Goal: Information Seeking & Learning: Learn about a topic

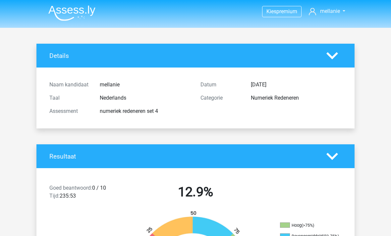
click at [84, 17] on img at bounding box center [71, 13] width 47 height 16
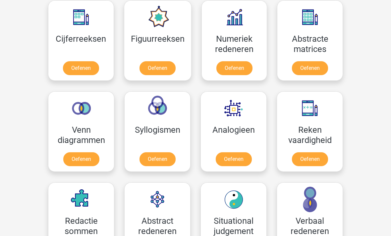
scroll to position [312, 0]
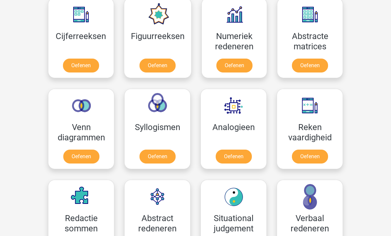
click at [242, 59] on link "Oefenen" at bounding box center [234, 66] width 36 height 14
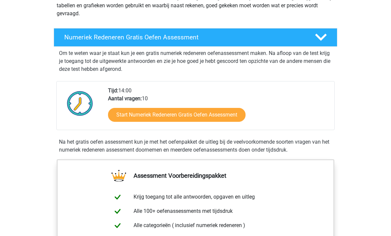
scroll to position [107, 0]
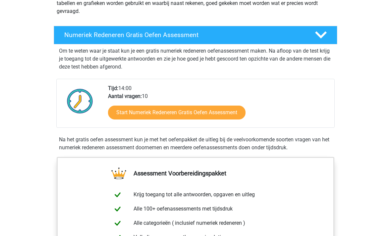
click at [203, 114] on link "Start Numeriek Redeneren Gratis Oefen Assessment" at bounding box center [176, 113] width 137 height 14
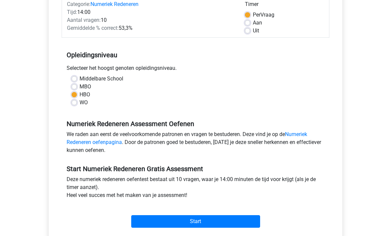
scroll to position [91, 0]
click at [244, 221] on input "Start" at bounding box center [195, 221] width 129 height 13
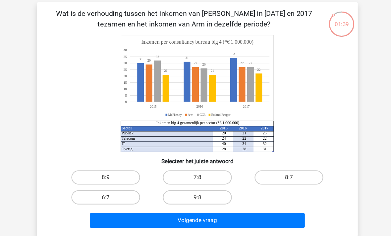
scroll to position [30, 0]
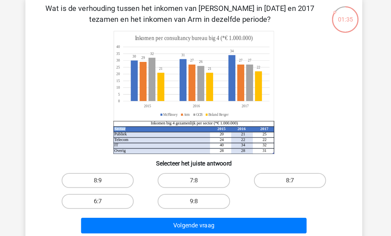
click at [298, 131] on icon "Sector 2015 2016 2017 Publiek 20 21 25 Telecom 24 22 22 IT 40 34 32 Overig 28 2…" at bounding box center [195, 85] width 267 height 109
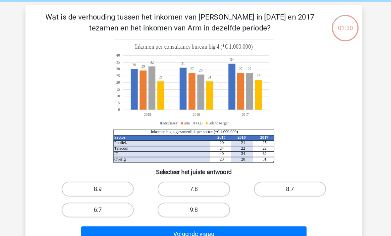
scroll to position [26, 0]
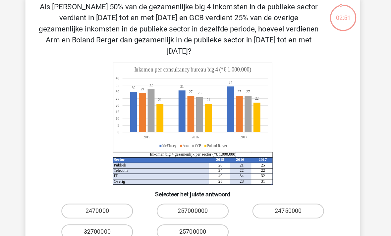
scroll to position [29, 0]
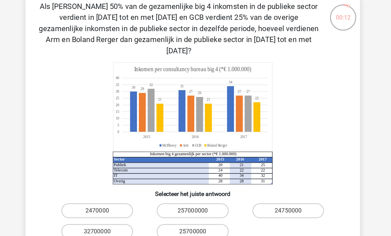
click at [190, 207] on label "25700000" at bounding box center [195, 213] width 64 height 13
click at [195, 213] on input "25700000" at bounding box center [197, 215] width 4 height 4
radio input "true"
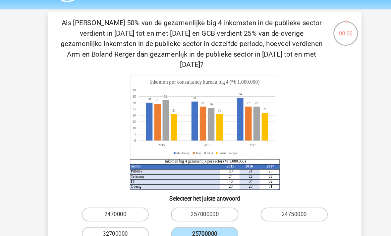
scroll to position [20, 0]
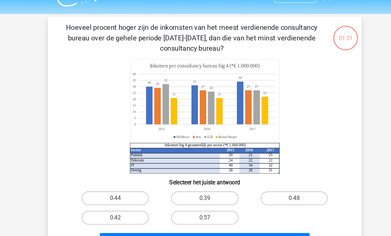
scroll to position [15, 0]
click at [283, 193] on input "0.48" at bounding box center [282, 191] width 4 height 4
radio input "true"
click at [260, 226] on button "Volgende vraag" at bounding box center [195, 229] width 200 height 14
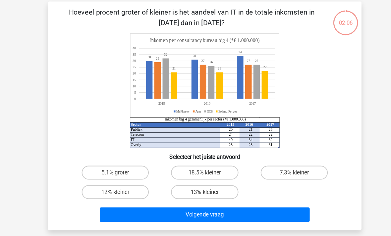
scroll to position [30, 0]
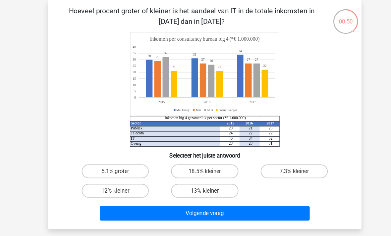
click at [206, 159] on label "18.5% kleiner" at bounding box center [195, 163] width 64 height 13
click at [200, 163] on input "18.5% kleiner" at bounding box center [197, 165] width 4 height 4
radio input "true"
click at [254, 207] on button "Volgende vraag" at bounding box center [195, 203] width 200 height 14
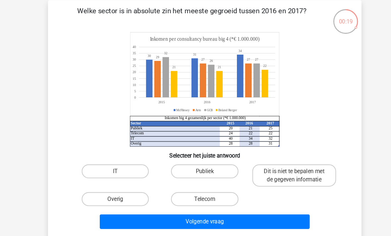
click at [188, 164] on label "Publiek" at bounding box center [195, 163] width 64 height 13
click at [195, 164] on input "Publiek" at bounding box center [197, 165] width 4 height 4
radio input "true"
click at [249, 210] on button "Volgende vraag" at bounding box center [195, 211] width 200 height 14
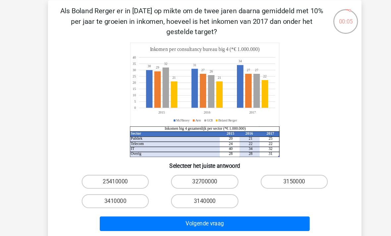
click at [125, 193] on label "3410000" at bounding box center [110, 191] width 64 height 13
click at [115, 193] on input "3410000" at bounding box center [112, 194] width 4 height 4
radio input "true"
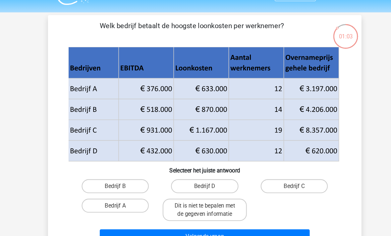
scroll to position [16, 0]
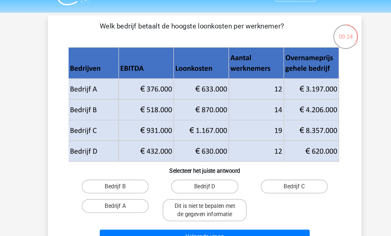
click at [120, 177] on label "Bedrijf B" at bounding box center [110, 177] width 64 height 13
click at [115, 178] on input "Bedrijf B" at bounding box center [112, 180] width 4 height 4
radio input "true"
click at [232, 231] on button "Volgende vraag" at bounding box center [195, 226] width 200 height 14
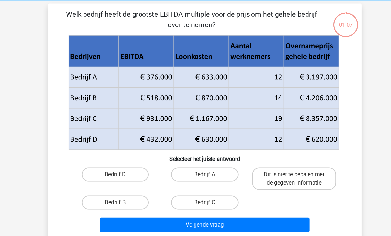
scroll to position [30, 0]
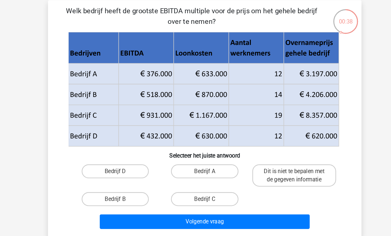
click at [319, 124] on icon at bounding box center [194, 119] width 257 height 39
click at [304, 168] on label "Dit is niet te bepalen met de gegeven informatie" at bounding box center [281, 167] width 80 height 21
click at [285, 167] on input "Dit is niet te bepalen met de gegeven informatie" at bounding box center [282, 165] width 4 height 4
radio input "true"
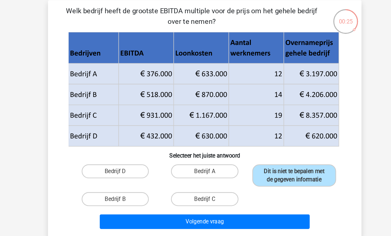
click at [264, 214] on button "Volgende vraag" at bounding box center [195, 211] width 200 height 14
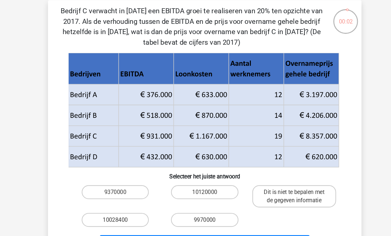
click at [111, 209] on label "10028400" at bounding box center [110, 209] width 64 height 13
click at [111, 209] on input "10028400" at bounding box center [112, 211] width 4 height 4
radio input "true"
click at [209, 230] on button "Volgende vraag" at bounding box center [195, 231] width 200 height 14
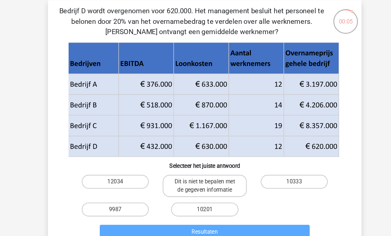
click at [297, 174] on label "10333" at bounding box center [281, 172] width 64 height 13
click at [285, 174] on input "10333" at bounding box center [282, 175] width 4 height 4
radio input "true"
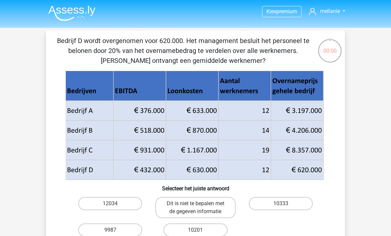
scroll to position [51, 0]
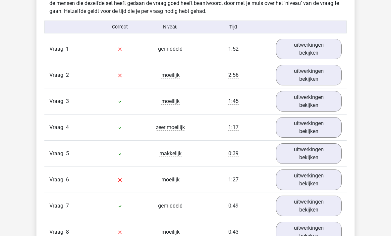
scroll to position [520, 0]
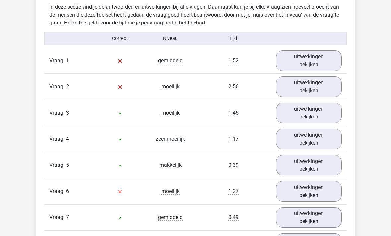
click at [328, 61] on link "uitwerkingen bekijken" at bounding box center [309, 60] width 66 height 21
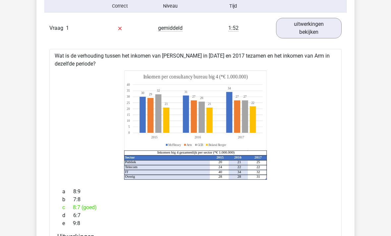
scroll to position [553, 0]
click at [307, 30] on link "uitwerkingen bekijken" at bounding box center [309, 28] width 66 height 21
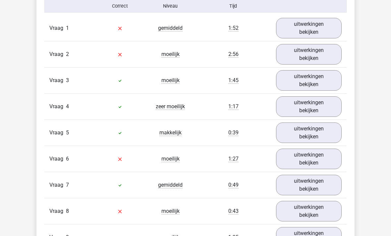
click at [327, 56] on link "uitwerkingen bekijken" at bounding box center [309, 54] width 66 height 21
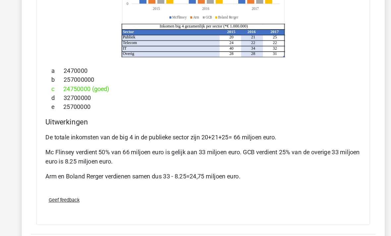
scroll to position [706, 0]
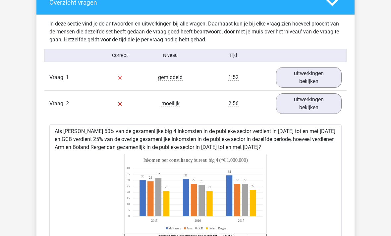
click at [323, 110] on link "uitwerkingen bekijken" at bounding box center [309, 104] width 66 height 21
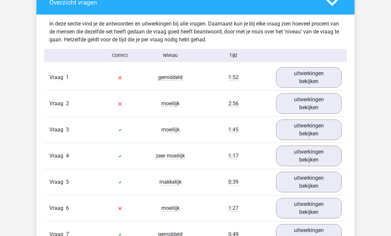
click at [317, 128] on link "uitwerkingen bekijken" at bounding box center [309, 129] width 66 height 21
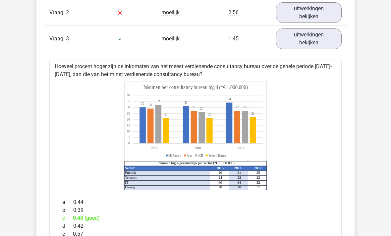
click at [332, 45] on link "uitwerkingen bekijken" at bounding box center [309, 39] width 66 height 21
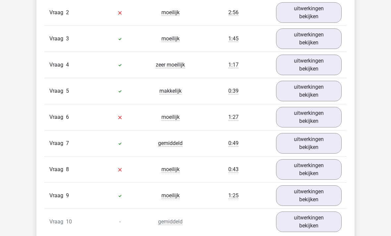
click at [324, 70] on link "uitwerkingen bekijken" at bounding box center [309, 65] width 66 height 21
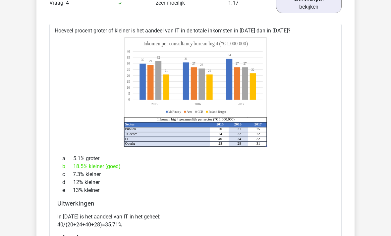
scroll to position [657, 0]
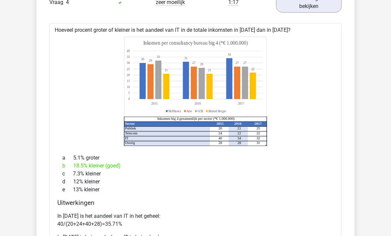
click at [310, 2] on link "uitwerkingen bekijken" at bounding box center [309, 2] width 66 height 21
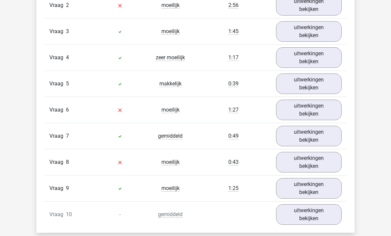
scroll to position [600, 0]
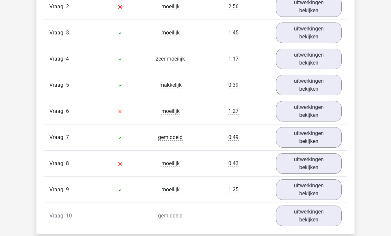
click at [318, 121] on link "uitwerkingen bekijken" at bounding box center [309, 111] width 66 height 21
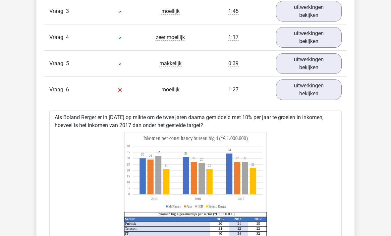
scroll to position [622, 0]
click at [322, 100] on link "uitwerkingen bekijken" at bounding box center [309, 89] width 66 height 21
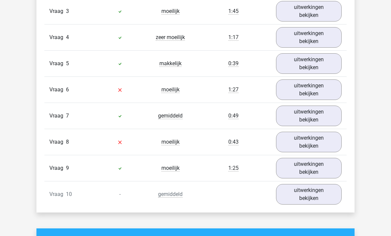
click at [316, 199] on link "uitwerkingen bekijken" at bounding box center [309, 194] width 66 height 21
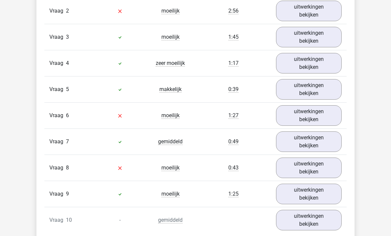
scroll to position [595, 0]
click at [321, 122] on link "uitwerkingen bekijken" at bounding box center [309, 116] width 66 height 21
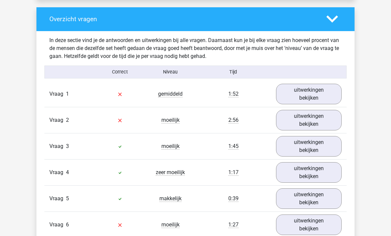
scroll to position [487, 0]
click at [316, 98] on link "uitwerkingen bekijken" at bounding box center [309, 94] width 66 height 21
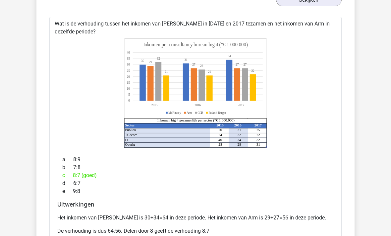
scroll to position [583, 0]
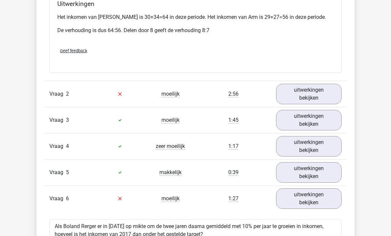
click at [322, 95] on link "uitwerkingen bekijken" at bounding box center [309, 94] width 66 height 21
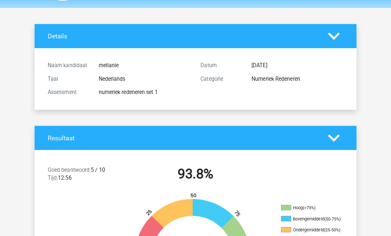
scroll to position [0, 0]
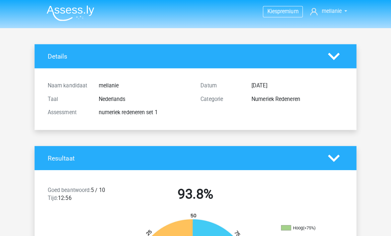
click at [65, 16] on img at bounding box center [71, 13] width 47 height 16
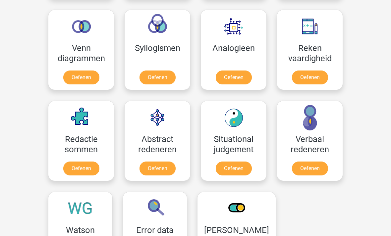
scroll to position [394, 0]
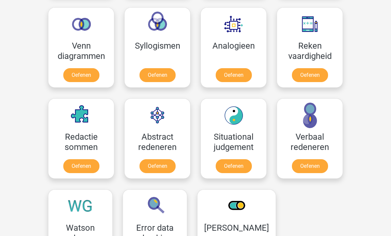
click at [156, 159] on link "Oefenen" at bounding box center [157, 166] width 36 height 14
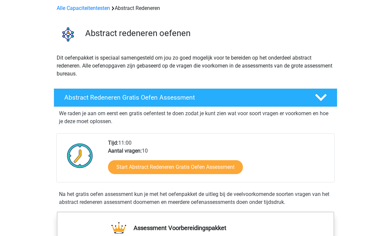
scroll to position [40, 0]
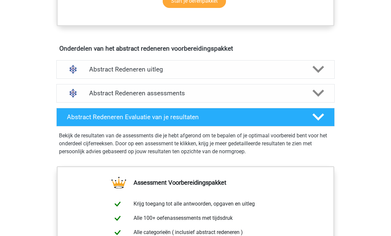
click at [313, 66] on polygon at bounding box center [318, 69] width 12 height 7
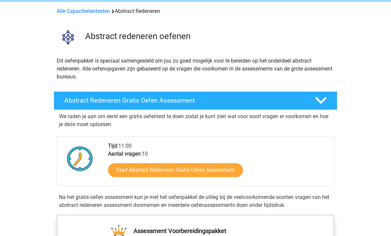
scroll to position [0, 0]
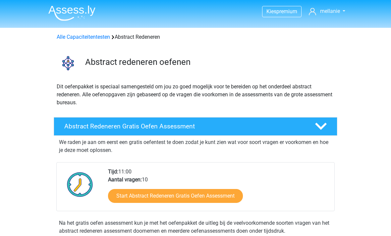
click at [230, 191] on link "Start Abstract Redeneren Gratis Oefen Assessment" at bounding box center [175, 196] width 135 height 14
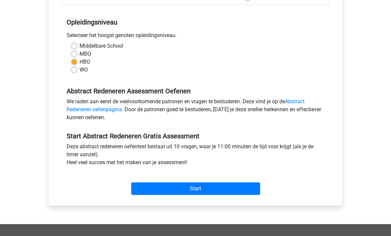
scroll to position [124, 0]
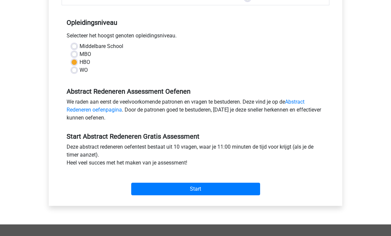
click at [222, 194] on input "Start" at bounding box center [195, 189] width 129 height 13
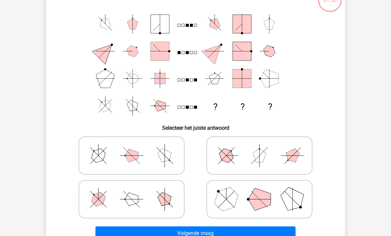
scroll to position [50, 0]
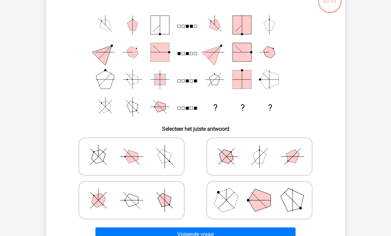
click at [287, 209] on polygon at bounding box center [292, 200] width 32 height 32
click at [263, 192] on input "radio" at bounding box center [261, 190] width 4 height 4
radio input "true"
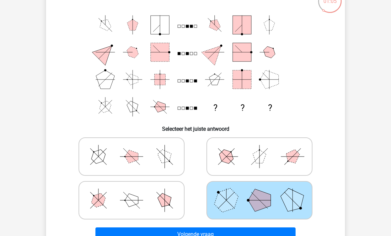
click at [247, 236] on button "Volgende vraag" at bounding box center [195, 234] width 200 height 14
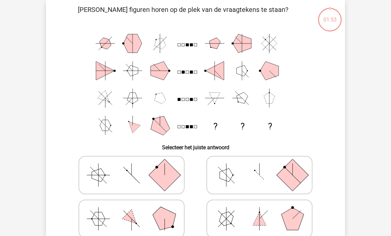
scroll to position [30, 0]
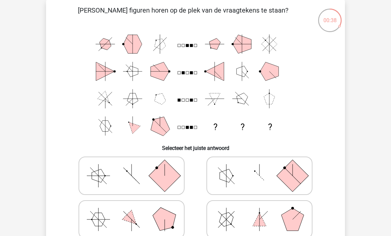
click at [148, 221] on icon at bounding box center [131, 219] width 99 height 33
click at [136, 211] on input "radio" at bounding box center [133, 209] width 4 height 4
radio input "true"
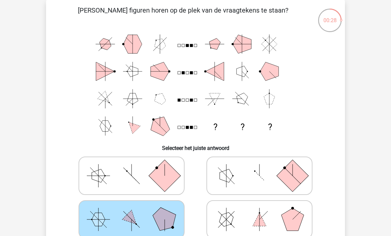
click at [251, 172] on icon at bounding box center [258, 175] width 99 height 33
click at [259, 167] on input "radio" at bounding box center [261, 165] width 4 height 4
radio input "true"
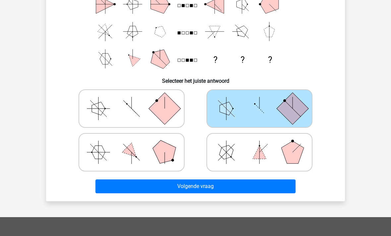
click at [269, 187] on button "Volgende vraag" at bounding box center [195, 186] width 200 height 14
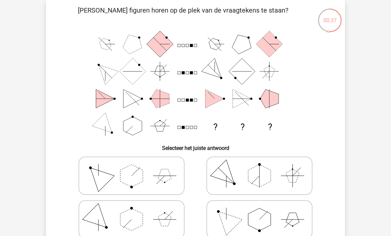
click at [274, 218] on icon at bounding box center [258, 219] width 99 height 33
click at [263, 211] on input "radio" at bounding box center [261, 209] width 4 height 4
radio input "true"
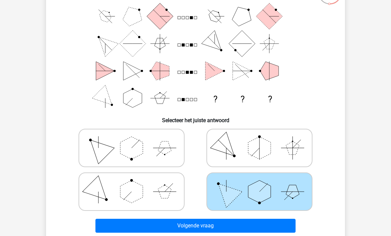
scroll to position [58, 0]
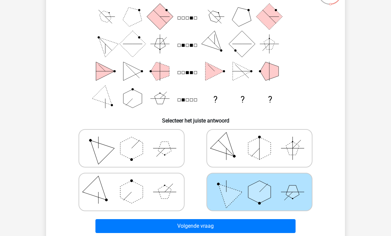
click at [279, 227] on button "Volgende vraag" at bounding box center [195, 226] width 200 height 14
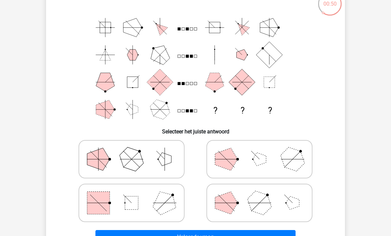
scroll to position [47, 0]
click at [161, 205] on polygon at bounding box center [165, 203] width 32 height 32
click at [136, 194] on input "radio" at bounding box center [133, 192] width 4 height 4
radio input "true"
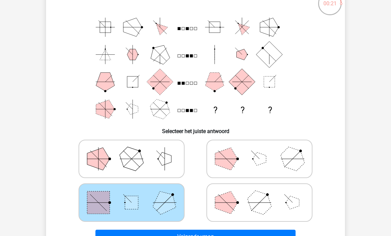
click at [301, 200] on icon at bounding box center [258, 202] width 99 height 33
click at [263, 194] on input "radio" at bounding box center [261, 192] width 4 height 4
radio input "true"
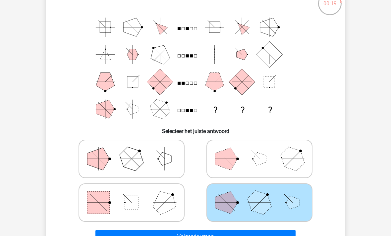
click at [311, 162] on label at bounding box center [259, 159] width 106 height 38
click at [263, 151] on input "radio" at bounding box center [261, 148] width 4 height 4
radio input "true"
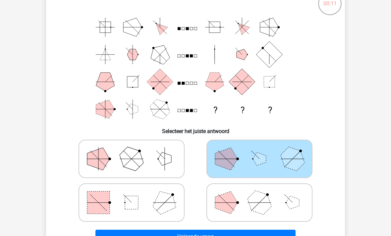
click at [161, 208] on polygon at bounding box center [165, 203] width 32 height 32
click at [136, 194] on input "radio" at bounding box center [133, 192] width 4 height 4
radio input "true"
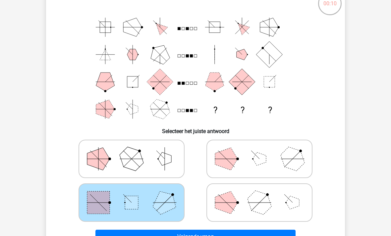
click at [293, 204] on polygon at bounding box center [292, 202] width 13 height 13
click at [263, 194] on input "radio" at bounding box center [261, 192] width 4 height 4
radio input "true"
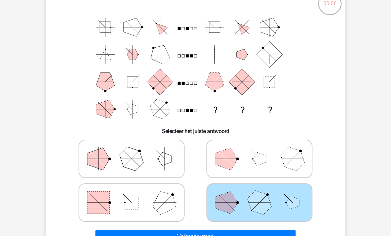
click at [163, 199] on polygon at bounding box center [165, 203] width 32 height 32
click at [136, 194] on input "radio" at bounding box center [133, 192] width 4 height 4
radio input "true"
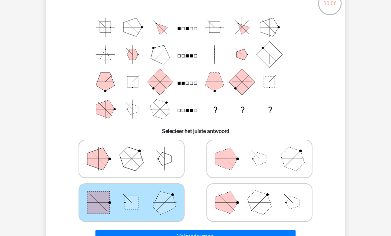
click at [240, 236] on button "Volgende vraag" at bounding box center [195, 237] width 200 height 14
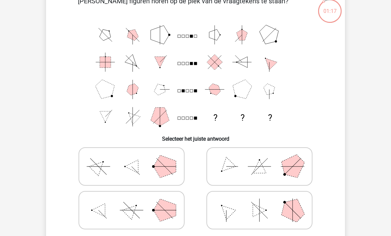
scroll to position [39, 0]
click at [147, 173] on icon at bounding box center [131, 166] width 99 height 33
click at [136, 159] on input "radio" at bounding box center [133, 156] width 4 height 4
radio input "true"
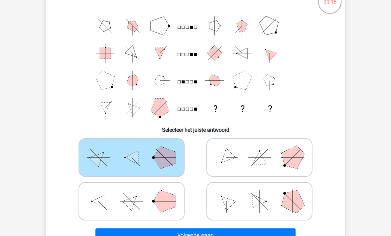
scroll to position [49, 0]
click at [255, 234] on button "Volgende vraag" at bounding box center [195, 235] width 200 height 14
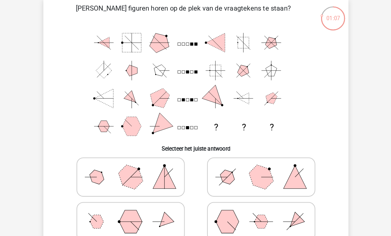
scroll to position [33, 0]
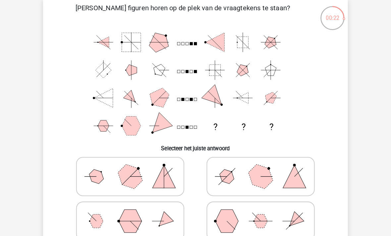
click at [267, 177] on polygon at bounding box center [259, 173] width 32 height 32
click at [263, 165] on input "radio" at bounding box center [261, 163] width 4 height 4
radio input "true"
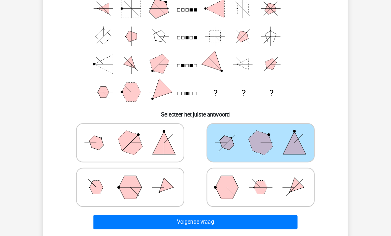
click at [259, 217] on button "Volgende vraag" at bounding box center [195, 218] width 200 height 14
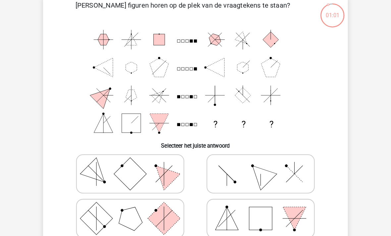
scroll to position [36, 0]
click at [228, 179] on icon at bounding box center [258, 170] width 99 height 33
click at [259, 162] on input "radio" at bounding box center [261, 160] width 4 height 4
radio input "true"
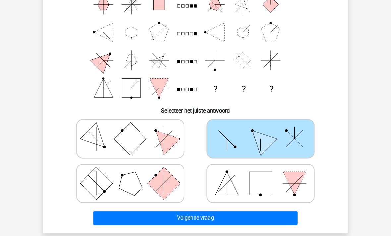
scroll to position [70, 0]
click at [275, 214] on button "Volgende vraag" at bounding box center [195, 214] width 200 height 14
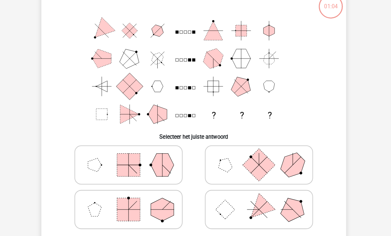
scroll to position [45, 0]
click at [258, 201] on line at bounding box center [259, 205] width 16 height 16
click at [259, 197] on input "radio" at bounding box center [261, 195] width 4 height 4
radio input "true"
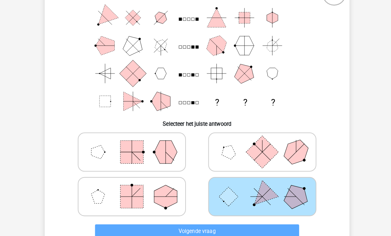
scroll to position [58, 0]
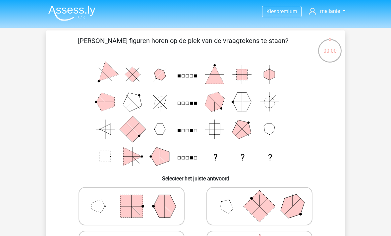
scroll to position [78, 3]
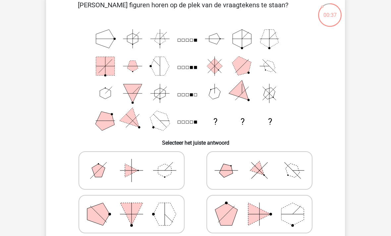
scroll to position [36, 0]
click at [256, 172] on polygon at bounding box center [259, 170] width 19 height 19
click at [259, 162] on input "radio" at bounding box center [261, 160] width 4 height 4
radio input "true"
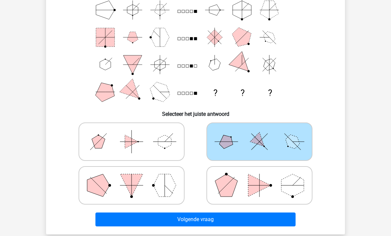
click at [270, 219] on button "Volgende vraag" at bounding box center [195, 219] width 200 height 14
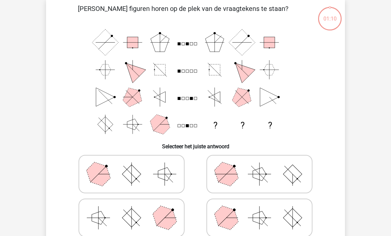
scroll to position [30, 0]
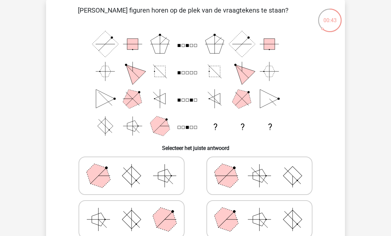
click at [161, 185] on icon at bounding box center [131, 175] width 99 height 33
click at [136, 167] on input "radio" at bounding box center [133, 165] width 4 height 4
radio input "true"
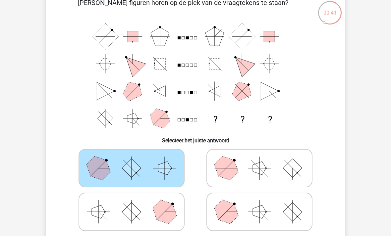
scroll to position [65, 0]
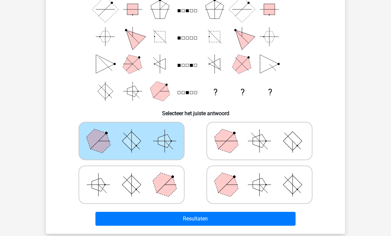
click at [266, 224] on button "Resultaten" at bounding box center [195, 219] width 200 height 14
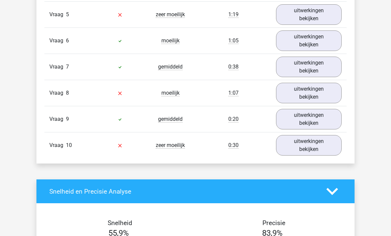
click at [334, 148] on link "uitwerkingen bekijken" at bounding box center [309, 145] width 66 height 21
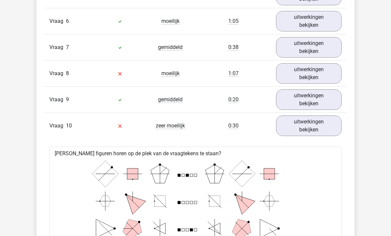
scroll to position [649, 0]
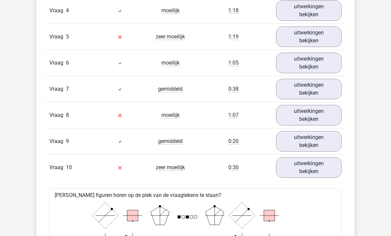
click at [324, 162] on link "uitwerkingen bekijken" at bounding box center [309, 167] width 66 height 21
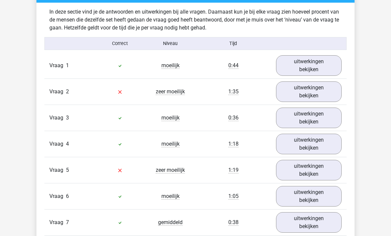
scroll to position [508, 0]
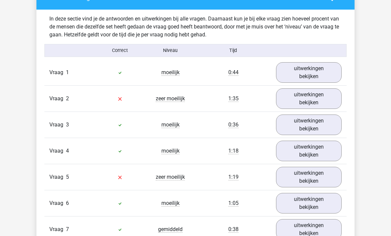
click at [313, 69] on link "uitwerkingen bekijken" at bounding box center [309, 72] width 66 height 21
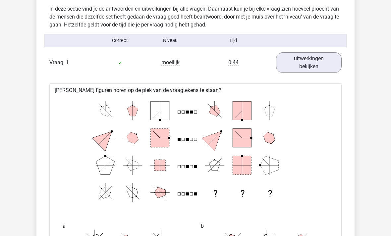
scroll to position [484, 0]
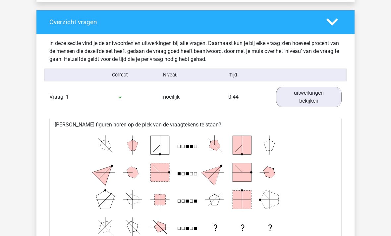
click at [320, 102] on link "uitwerkingen bekijken" at bounding box center [309, 97] width 66 height 21
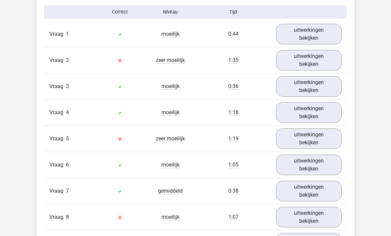
click at [316, 64] on link "uitwerkingen bekijken" at bounding box center [309, 60] width 66 height 21
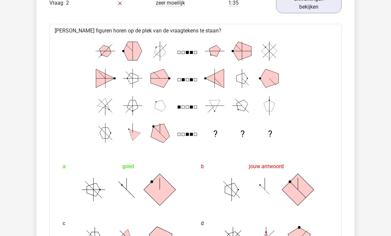
scroll to position [602, 0]
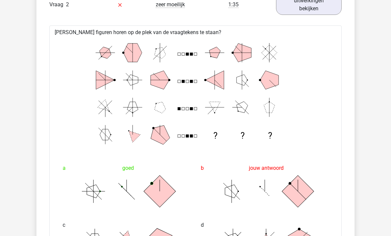
click at [316, 14] on link "uitwerkingen bekijken" at bounding box center [309, 4] width 66 height 21
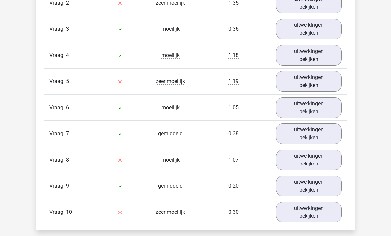
scroll to position [604, 0]
click at [321, 87] on link "uitwerkingen bekijken" at bounding box center [309, 81] width 66 height 21
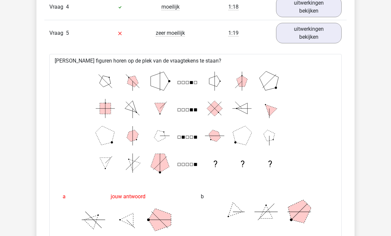
scroll to position [649, 0]
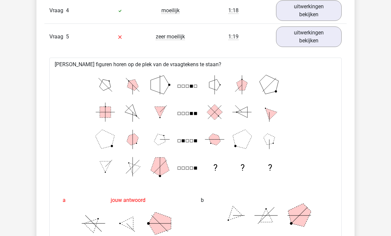
click at [317, 40] on link "uitwerkingen bekijken" at bounding box center [309, 36] width 66 height 21
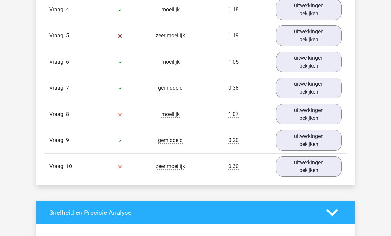
scroll to position [654, 0]
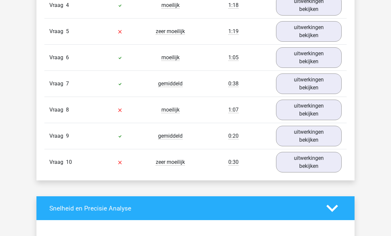
click at [321, 110] on link "uitwerkingen bekijken" at bounding box center [309, 110] width 66 height 21
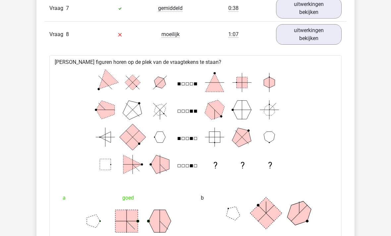
scroll to position [728, 0]
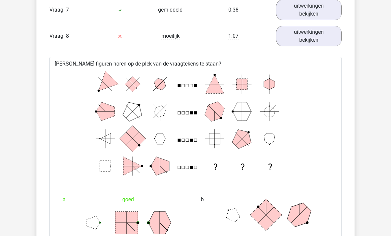
click at [329, 44] on link "uitwerkingen bekijken" at bounding box center [309, 36] width 66 height 21
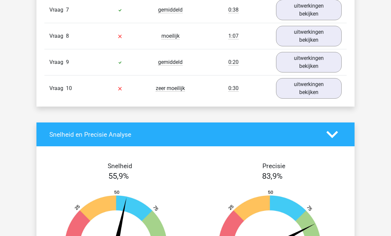
click at [315, 92] on link "uitwerkingen bekijken" at bounding box center [309, 88] width 66 height 21
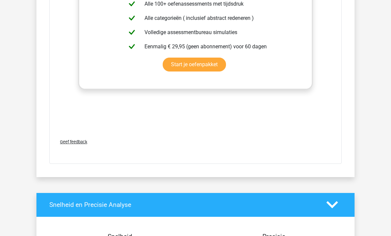
scroll to position [1168, 0]
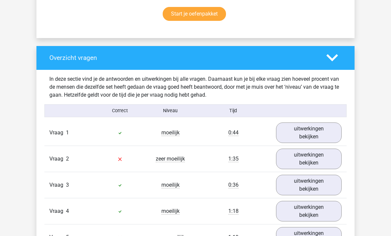
click at [332, 62] on icon at bounding box center [332, 58] width 12 height 12
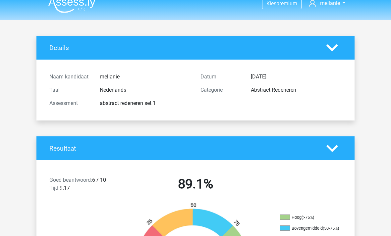
scroll to position [0, 0]
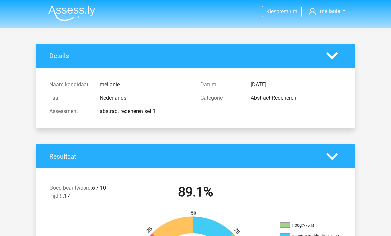
click at [78, 11] on img at bounding box center [71, 13] width 47 height 16
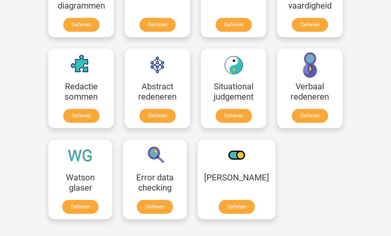
scroll to position [436, 0]
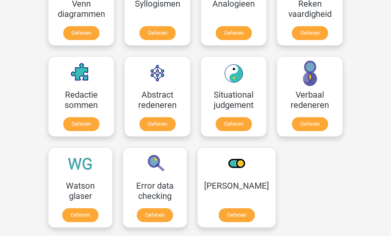
click at [326, 117] on link "Oefenen" at bounding box center [310, 124] width 36 height 14
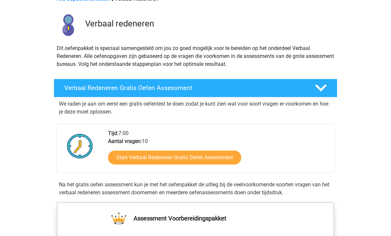
scroll to position [35, 0]
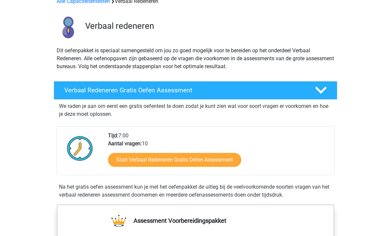
click at [225, 166] on link "Start Verbaal Redeneren Gratis Oefen Assessment" at bounding box center [174, 160] width 133 height 14
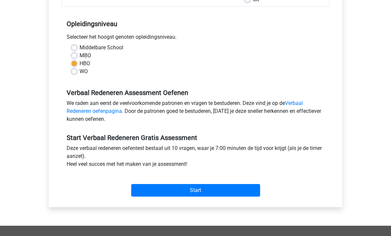
scroll to position [123, 0]
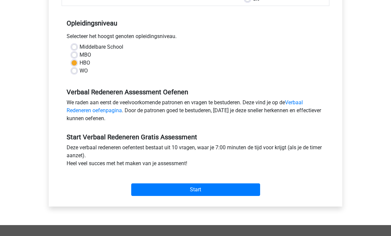
click at [236, 193] on input "Start" at bounding box center [195, 189] width 129 height 13
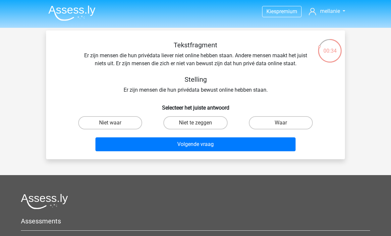
click at [205, 126] on label "Niet te zeggen" at bounding box center [195, 122] width 64 height 13
click at [200, 126] on input "Niet te zeggen" at bounding box center [197, 125] width 4 height 4
radio input "true"
click at [229, 146] on button "Volgende vraag" at bounding box center [195, 144] width 200 height 14
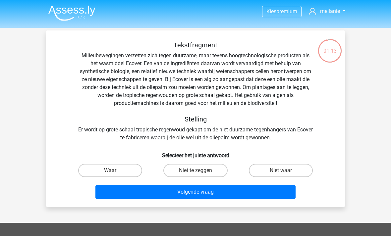
click at [84, 25] on header "Kies premium [GEOGRAPHIC_DATA] [EMAIL_ADDRESS][DOMAIN_NAME]" at bounding box center [195, 14] width 391 height 28
click at [71, 16] on img at bounding box center [71, 13] width 47 height 16
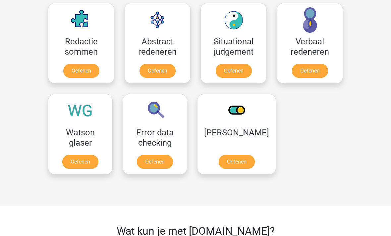
scroll to position [490, 0]
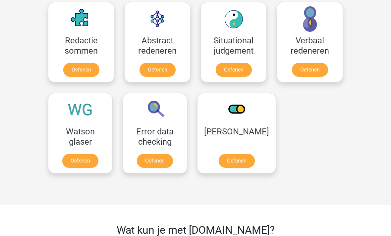
click at [325, 63] on link "Oefenen" at bounding box center [310, 70] width 36 height 14
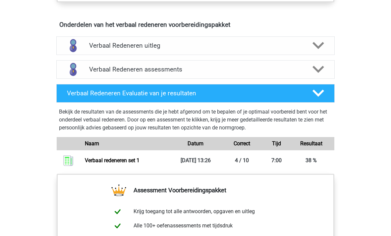
scroll to position [376, 0]
click at [322, 71] on icon at bounding box center [318, 70] width 12 height 12
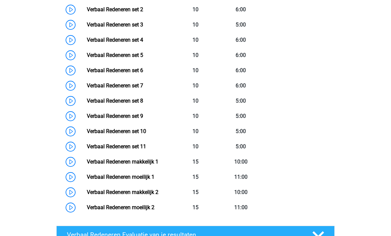
scroll to position [511, 0]
click at [87, 162] on link "Verbaal Redeneren makkelijk 1" at bounding box center [122, 162] width 71 height 6
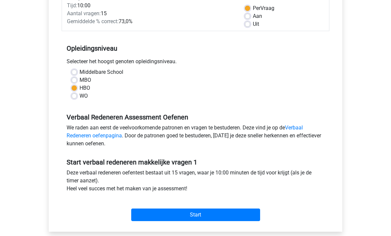
scroll to position [118, 0]
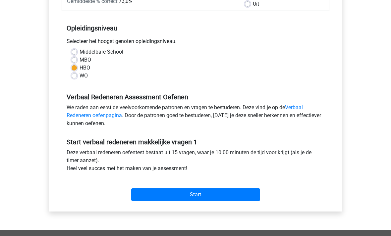
click at [248, 196] on input "Start" at bounding box center [195, 195] width 129 height 13
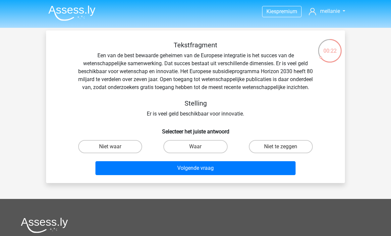
click at [205, 152] on label "Waar" at bounding box center [195, 146] width 64 height 13
click at [200, 151] on input "Waar" at bounding box center [197, 149] width 4 height 4
radio input "true"
click at [268, 174] on button "Volgende vraag" at bounding box center [195, 168] width 200 height 14
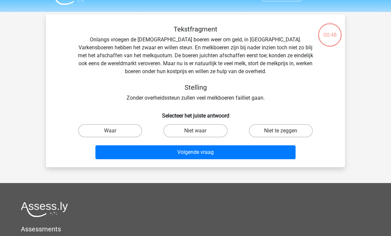
scroll to position [30, 0]
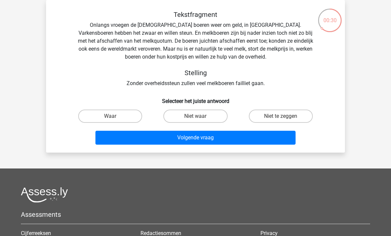
click at [301, 116] on label "Niet te zeggen" at bounding box center [281, 116] width 64 height 13
click at [285, 116] on input "Niet te zeggen" at bounding box center [282, 118] width 4 height 4
radio input "true"
click at [270, 139] on button "Volgende vraag" at bounding box center [195, 138] width 200 height 14
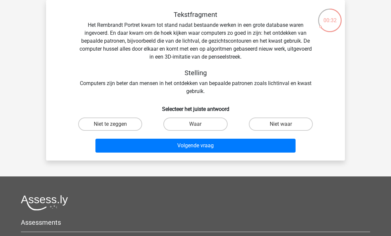
click at [202, 130] on label "Waar" at bounding box center [195, 123] width 64 height 13
click at [200, 128] on input "Waar" at bounding box center [197, 126] width 4 height 4
radio input "true"
click at [298, 127] on label "Niet waar" at bounding box center [281, 123] width 64 height 13
click at [285, 127] on input "Niet waar" at bounding box center [282, 126] width 4 height 4
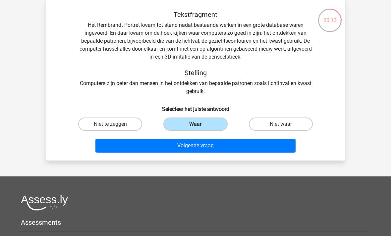
radio input "true"
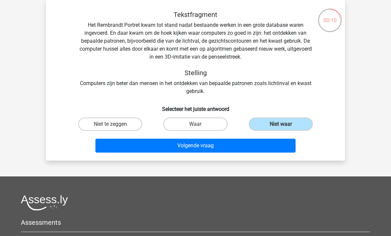
click at [127, 127] on label "Niet te zeggen" at bounding box center [110, 123] width 64 height 13
click at [115, 127] on input "Niet te zeggen" at bounding box center [112, 126] width 4 height 4
radio input "true"
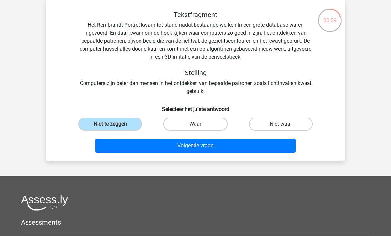
click at [214, 150] on button "Volgende vraag" at bounding box center [195, 146] width 200 height 14
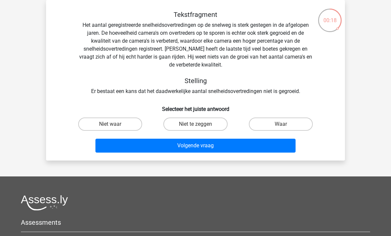
click at [268, 119] on label "Waar" at bounding box center [281, 123] width 64 height 13
click at [280, 124] on input "Waar" at bounding box center [282, 126] width 4 height 4
radio input "true"
click at [255, 146] on button "Volgende vraag" at bounding box center [195, 146] width 200 height 14
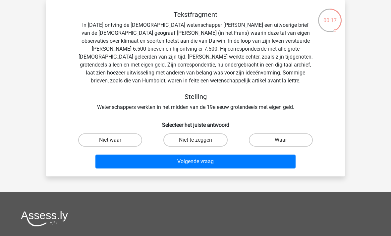
click at [290, 139] on label "Waar" at bounding box center [281, 139] width 64 height 13
click at [285, 140] on input "Waar" at bounding box center [282, 142] width 4 height 4
radio input "true"
click at [283, 162] on button "Volgende vraag" at bounding box center [195, 162] width 200 height 14
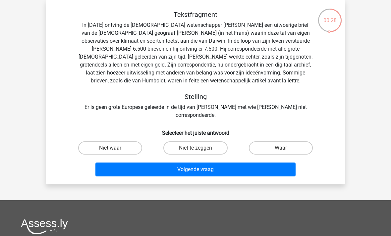
click at [295, 141] on label "Waar" at bounding box center [281, 147] width 64 height 13
click at [285, 148] on input "Waar" at bounding box center [282, 150] width 4 height 4
radio input "true"
click at [273, 162] on button "Volgende vraag" at bounding box center [195, 169] width 200 height 14
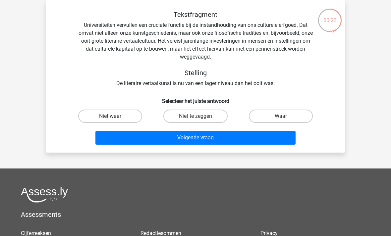
click at [201, 115] on label "Niet te zeggen" at bounding box center [195, 116] width 64 height 13
click at [200, 116] on input "Niet te zeggen" at bounding box center [197, 118] width 4 height 4
radio input "true"
click at [274, 140] on button "Volgende vraag" at bounding box center [195, 138] width 200 height 14
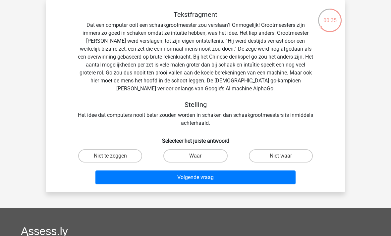
click at [202, 152] on label "Waar" at bounding box center [195, 155] width 64 height 13
click at [200, 156] on input "Waar" at bounding box center [197, 158] width 4 height 4
radio input "true"
click at [204, 181] on button "Volgende vraag" at bounding box center [195, 177] width 200 height 14
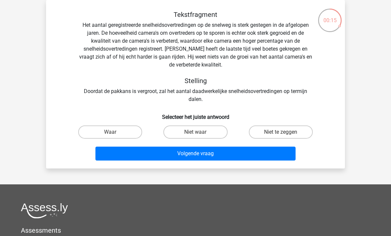
click at [300, 131] on label "Niet te zeggen" at bounding box center [281, 131] width 64 height 13
click at [285, 132] on input "Niet te zeggen" at bounding box center [282, 134] width 4 height 4
radio input "true"
click at [277, 156] on button "Volgende vraag" at bounding box center [195, 154] width 200 height 14
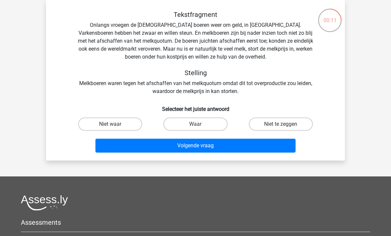
click at [199, 124] on label "Waar" at bounding box center [195, 123] width 64 height 13
click at [199, 124] on input "Waar" at bounding box center [197, 126] width 4 height 4
radio input "true"
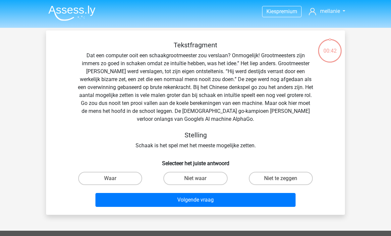
scroll to position [30, 0]
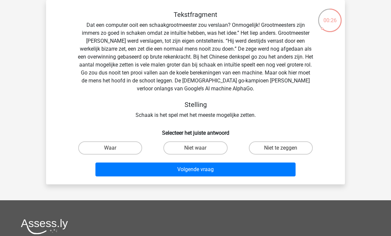
click at [190, 148] on label "Niet waar" at bounding box center [195, 147] width 64 height 13
click at [195, 148] on input "Niet waar" at bounding box center [197, 150] width 4 height 4
radio input "true"
click at [257, 167] on button "Volgende vraag" at bounding box center [195, 169] width 200 height 14
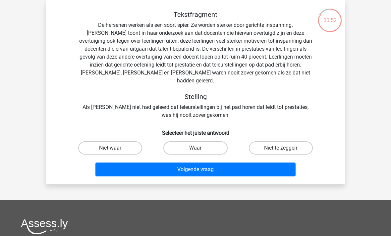
click at [217, 141] on label "Waar" at bounding box center [195, 147] width 64 height 13
click at [200, 148] on input "Waar" at bounding box center [197, 150] width 4 height 4
radio input "true"
click at [281, 162] on button "Volgende vraag" at bounding box center [195, 169] width 200 height 14
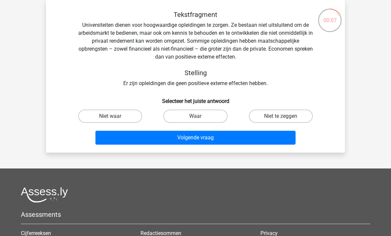
click at [277, 110] on label "Niet te zeggen" at bounding box center [281, 116] width 64 height 13
click at [280, 116] on input "Niet te zeggen" at bounding box center [282, 118] width 4 height 4
radio input "true"
click at [272, 131] on button "Volgende vraag" at bounding box center [195, 138] width 200 height 14
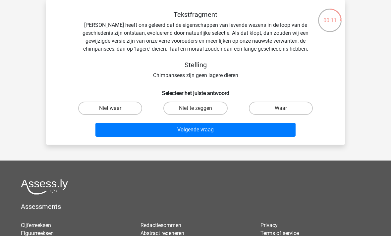
click at [114, 114] on label "Niet waar" at bounding box center [110, 108] width 64 height 13
click at [114, 113] on input "Niet waar" at bounding box center [112, 110] width 4 height 4
radio input "true"
click at [186, 109] on label "Niet te zeggen" at bounding box center [195, 108] width 64 height 13
click at [195, 109] on input "Niet te zeggen" at bounding box center [197, 110] width 4 height 4
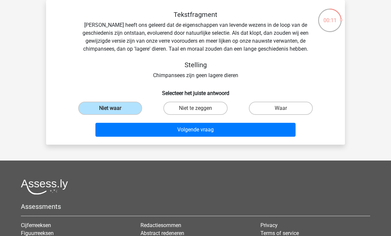
radio input "true"
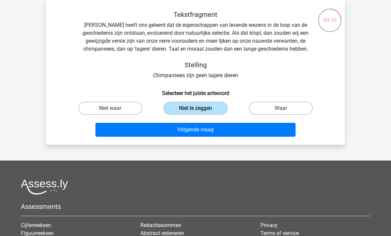
click at [185, 131] on button "Volgende vraag" at bounding box center [195, 130] width 200 height 14
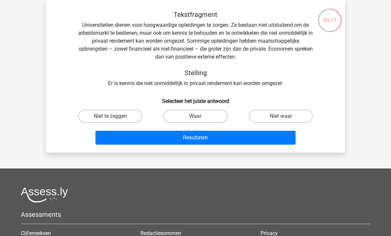
click at [212, 114] on label "Waar" at bounding box center [195, 116] width 64 height 13
click at [200, 116] on input "Waar" at bounding box center [197, 118] width 4 height 4
radio input "true"
click at [263, 138] on button "Resultaten" at bounding box center [195, 138] width 200 height 14
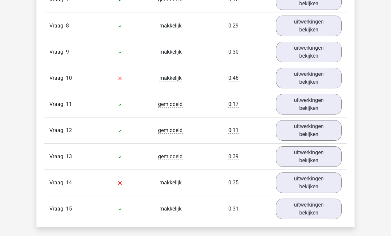
scroll to position [736, 0]
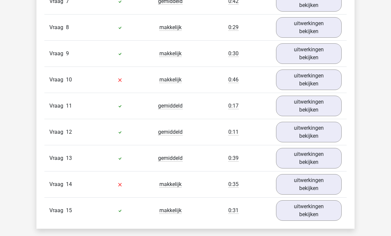
click at [320, 80] on link "uitwerkingen bekijken" at bounding box center [309, 80] width 66 height 21
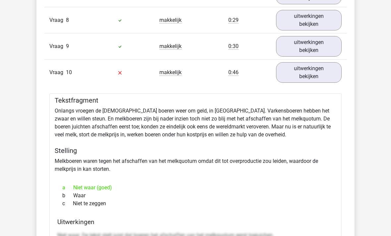
scroll to position [744, 0]
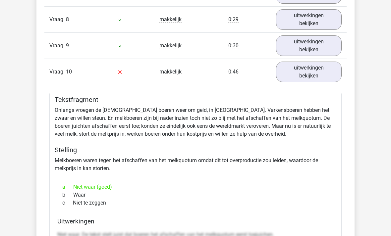
click at [330, 70] on link "uitwerkingen bekijken" at bounding box center [309, 72] width 66 height 21
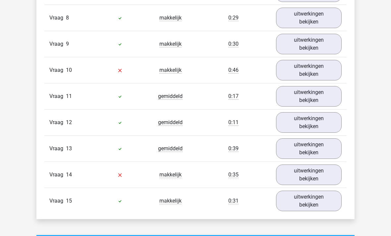
scroll to position [740, 0]
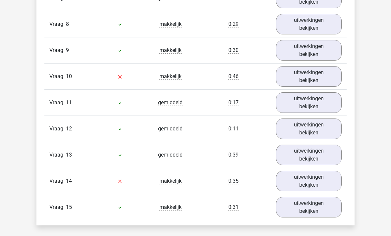
click at [336, 75] on link "uitwerkingen bekijken" at bounding box center [309, 76] width 66 height 21
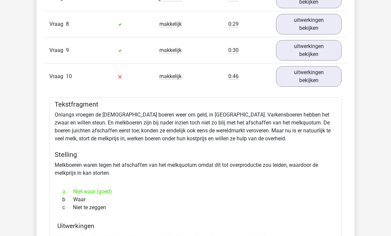
click at [333, 76] on link "uitwerkingen bekijken" at bounding box center [309, 76] width 66 height 21
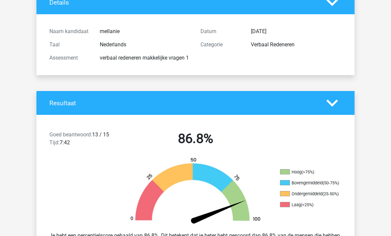
scroll to position [52, 0]
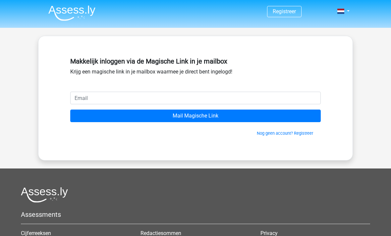
scroll to position [6, 0]
